Goal: Obtain resource: Download file/media

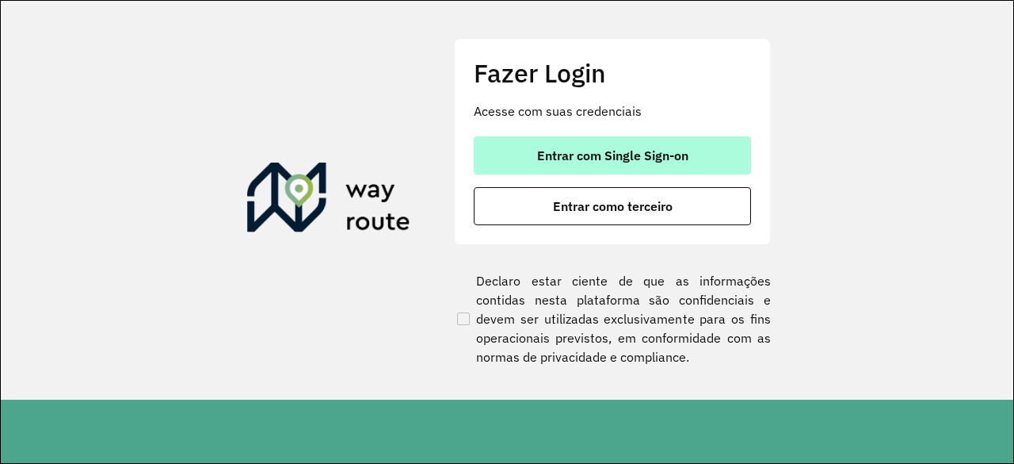
click at [655, 149] on span "Entrar com Single Sign-on" at bounding box center [612, 155] width 151 height 13
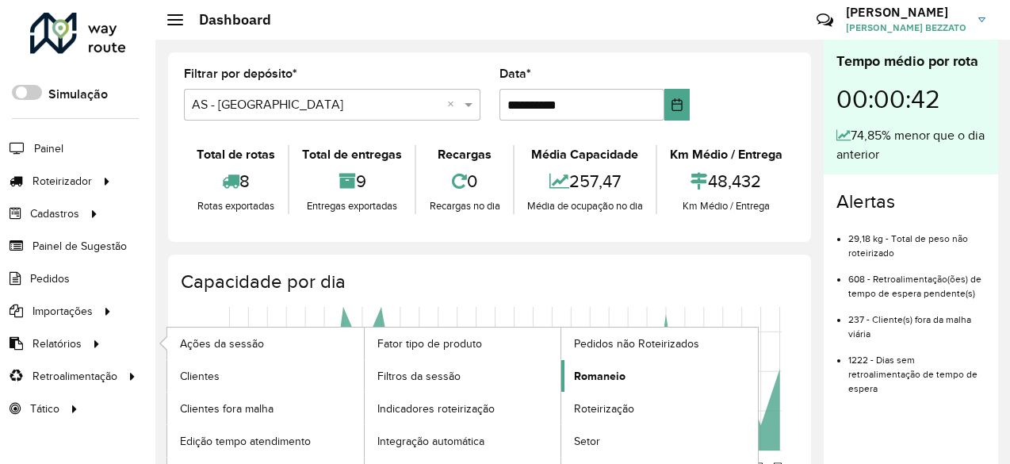
click at [587, 369] on span "Romaneio" at bounding box center [600, 376] width 52 height 17
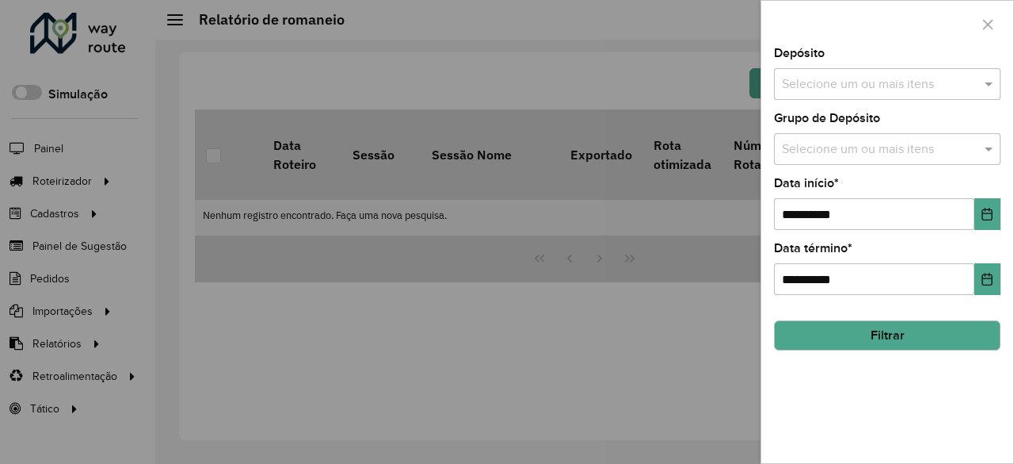
click at [900, 79] on input "text" at bounding box center [879, 84] width 203 height 19
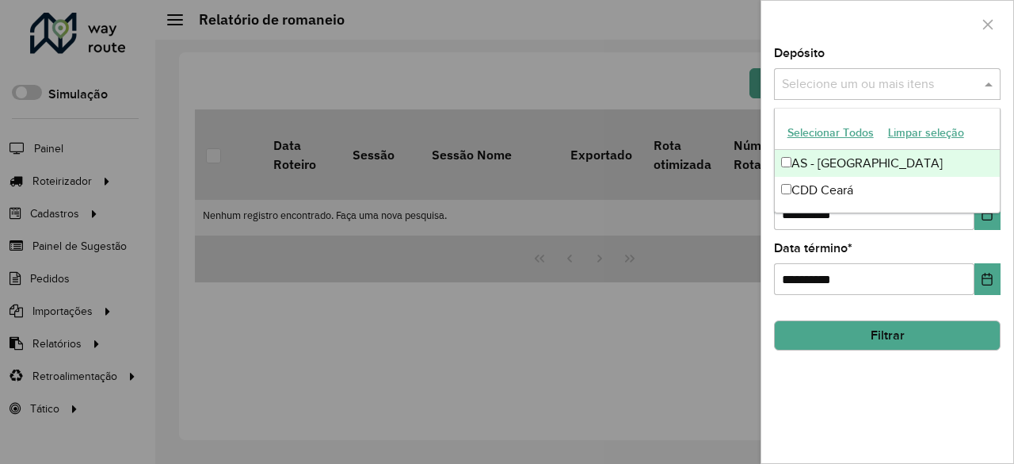
click at [850, 135] on button "Selecionar Todos" at bounding box center [831, 132] width 101 height 25
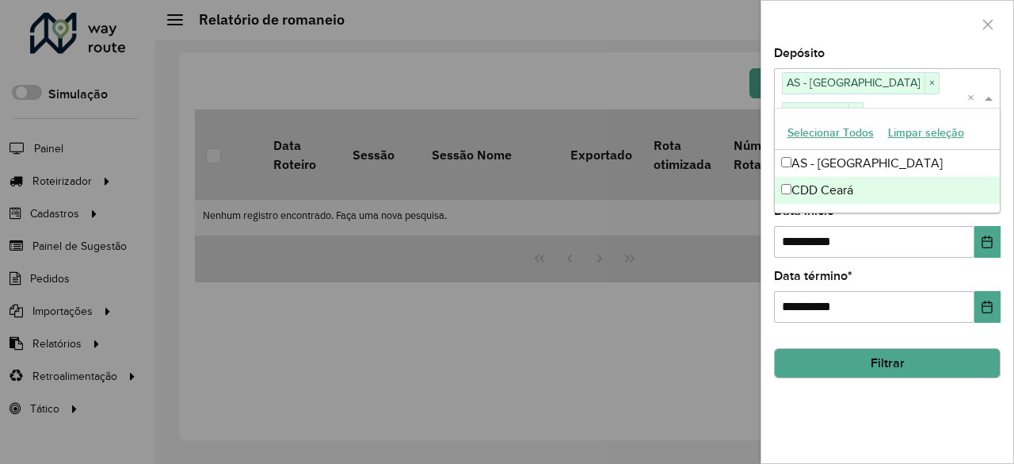
click at [889, 348] on button "Filtrar" at bounding box center [887, 363] width 227 height 30
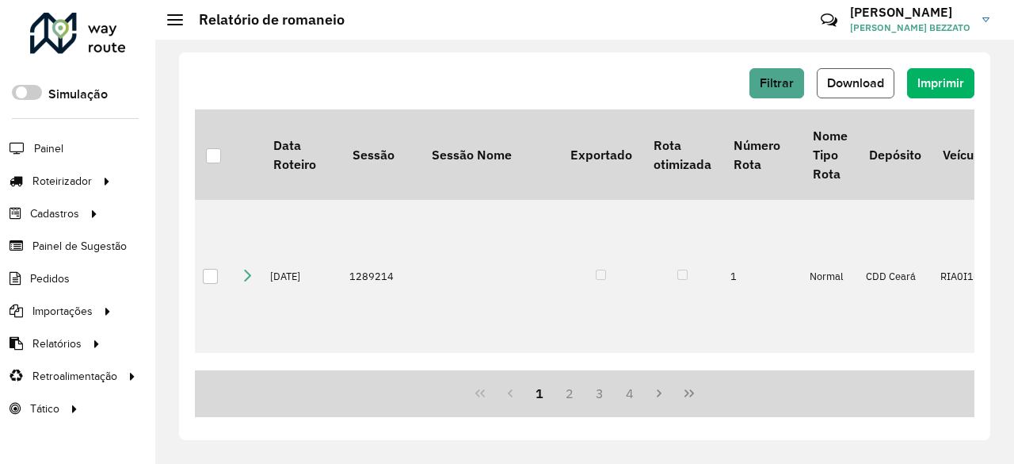
click at [857, 91] on button "Download" at bounding box center [856, 83] width 78 height 30
